Goal: Task Accomplishment & Management: Use online tool/utility

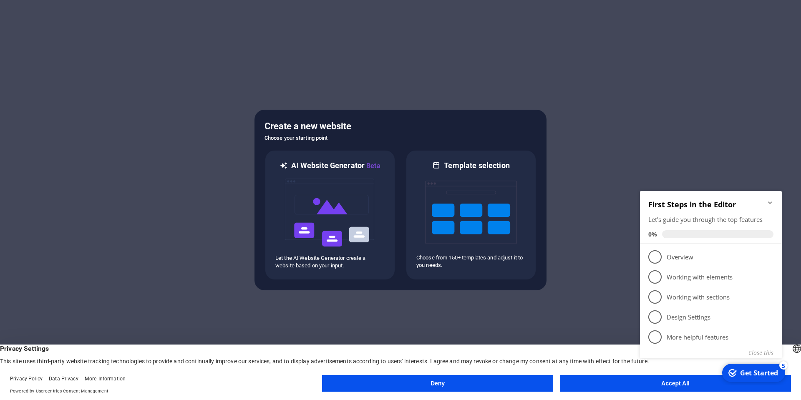
click at [774, 201] on div "First Steps in the Editor Let's guide you through the top features 0%" at bounding box center [711, 217] width 142 height 53
click at [671, 380] on div "checkmark Get Started 5 First Steps in the Editor Let's guide you through the t…" at bounding box center [712, 284] width 152 height 203
click at [767, 202] on icon "Minimize checklist" at bounding box center [770, 202] width 7 height 7
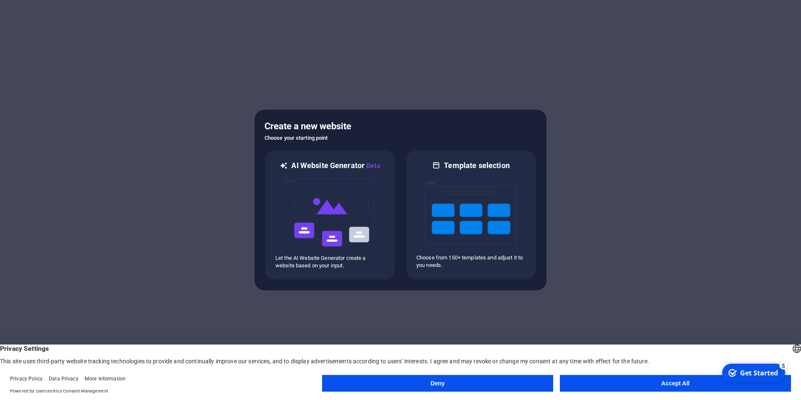
click at [687, 385] on button "Accept All" at bounding box center [675, 383] width 231 height 17
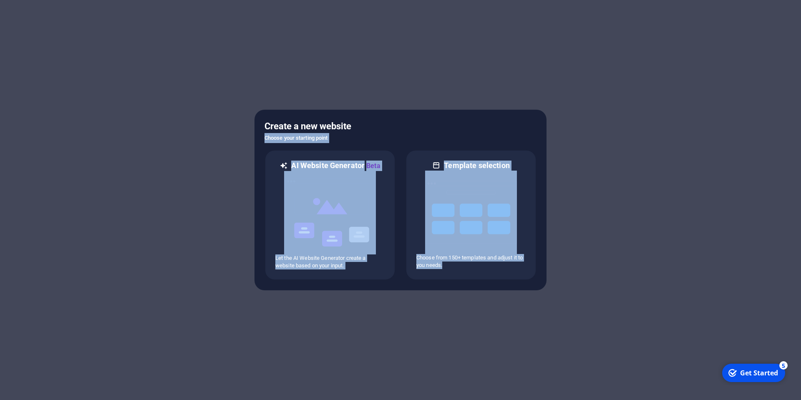
drag, startPoint x: 400, startPoint y: 126, endPoint x: 451, endPoint y: 284, distance: 166.1
click at [451, 284] on div "Create a new website Choose your starting point AI Website Generator Beta Let t…" at bounding box center [400, 200] width 292 height 181
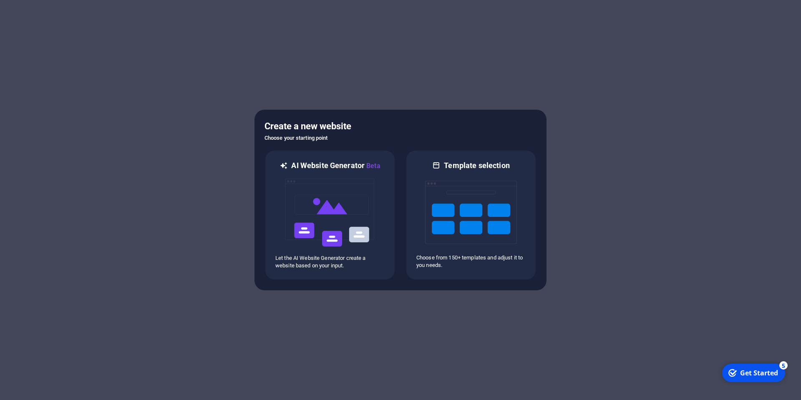
click at [437, 347] on div at bounding box center [400, 200] width 801 height 400
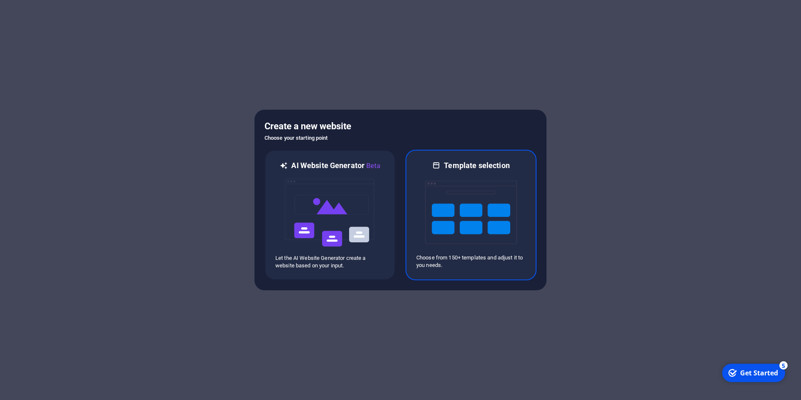
click at [443, 216] on img at bounding box center [471, 212] width 92 height 83
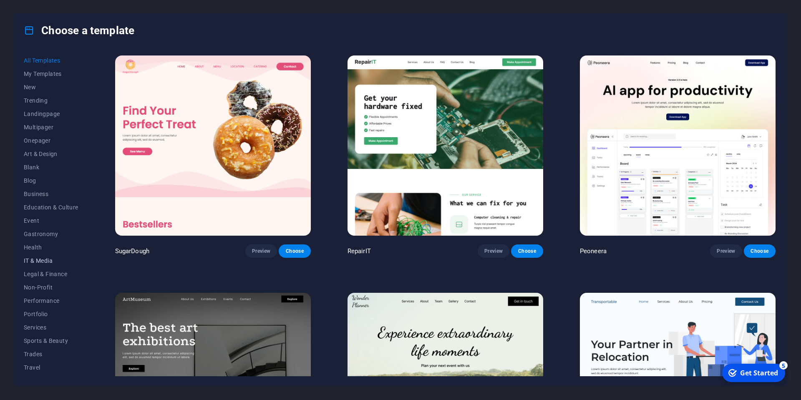
scroll to position [11, 0]
click at [35, 317] on span "Services" at bounding box center [51, 316] width 55 height 7
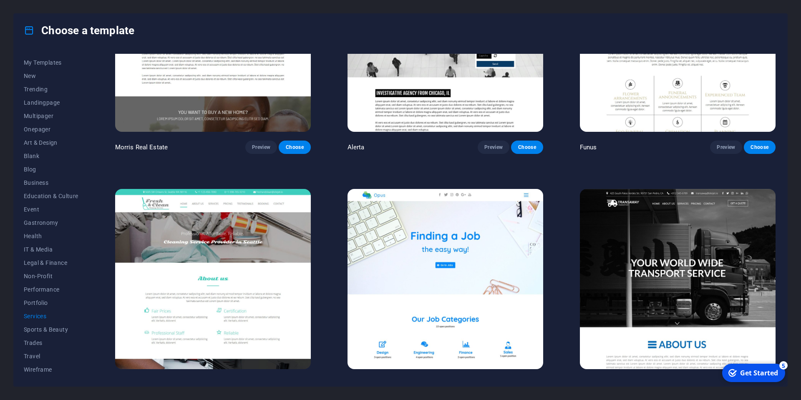
scroll to position [1133, 0]
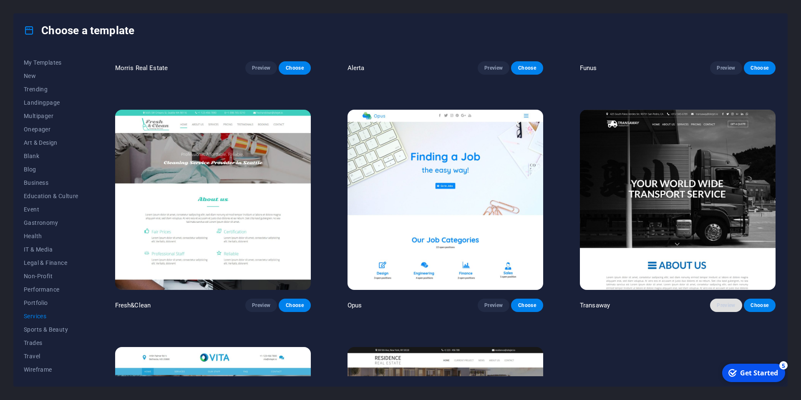
click at [718, 302] on span "Preview" at bounding box center [726, 305] width 18 height 7
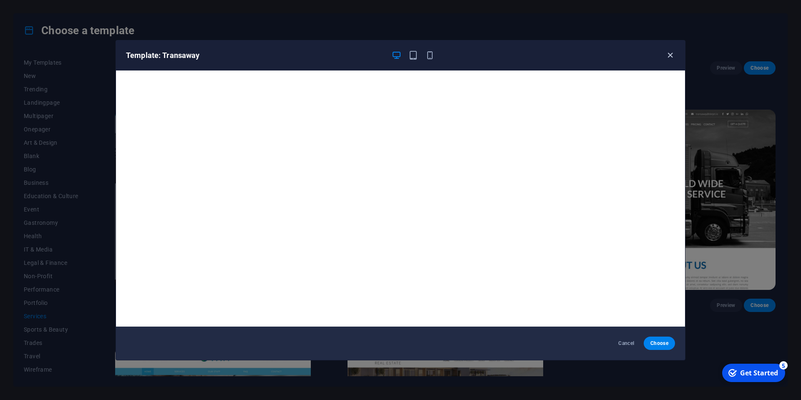
click at [672, 54] on icon "button" at bounding box center [670, 55] width 10 height 10
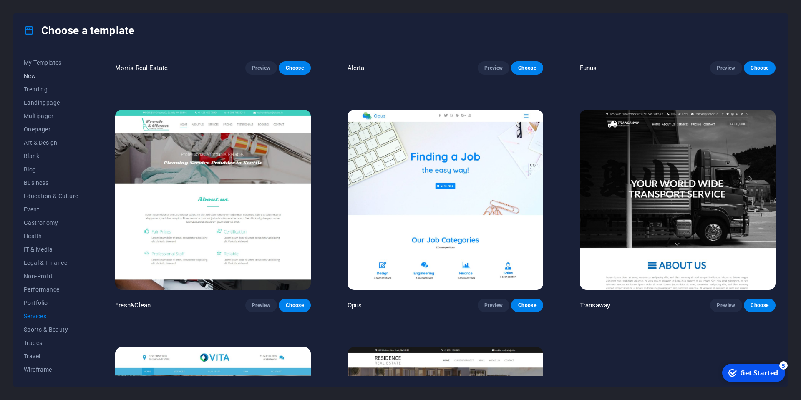
click at [30, 76] on span "New" at bounding box center [51, 76] width 55 height 7
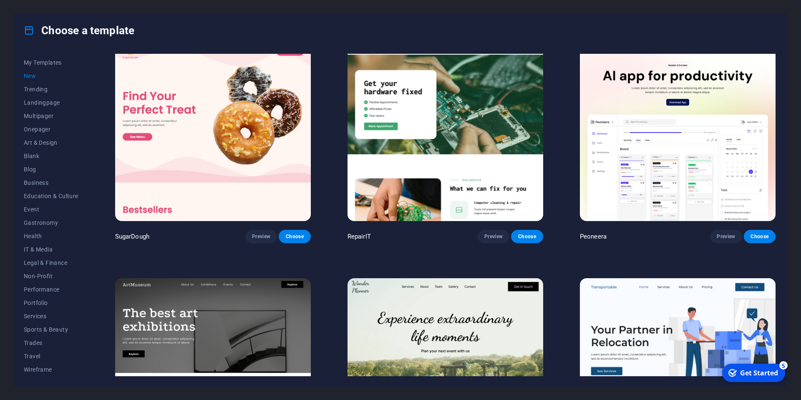
scroll to position [0, 0]
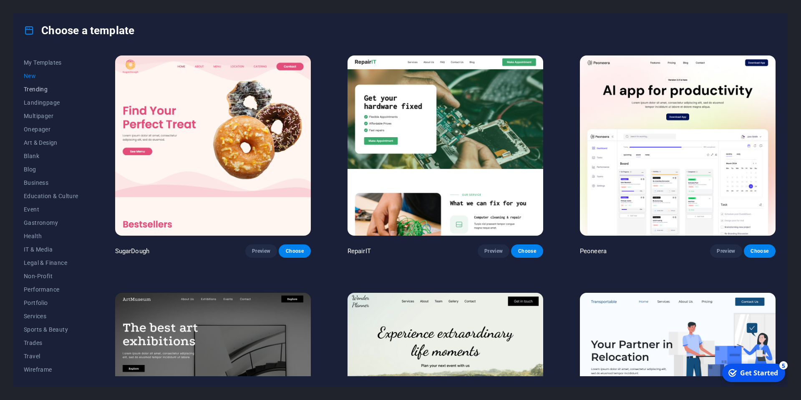
click at [39, 88] on span "Trending" at bounding box center [51, 89] width 55 height 7
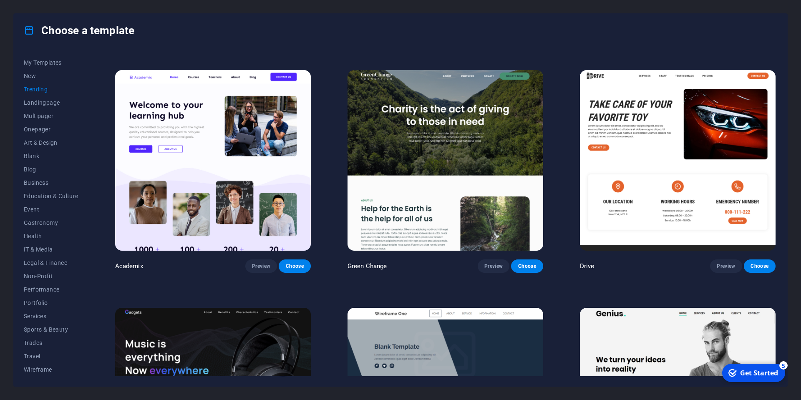
scroll to position [417, 0]
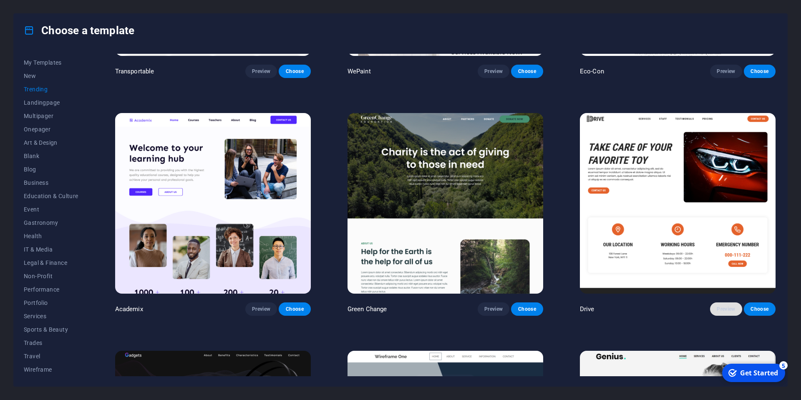
click at [725, 307] on span "Preview" at bounding box center [726, 309] width 18 height 7
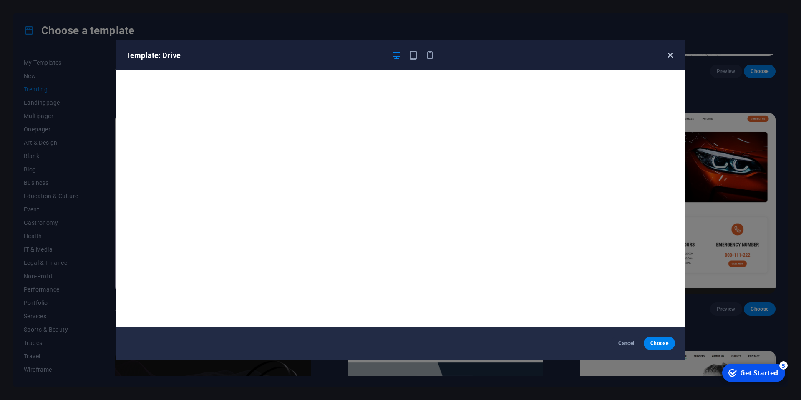
click at [673, 56] on icon "button" at bounding box center [670, 55] width 10 height 10
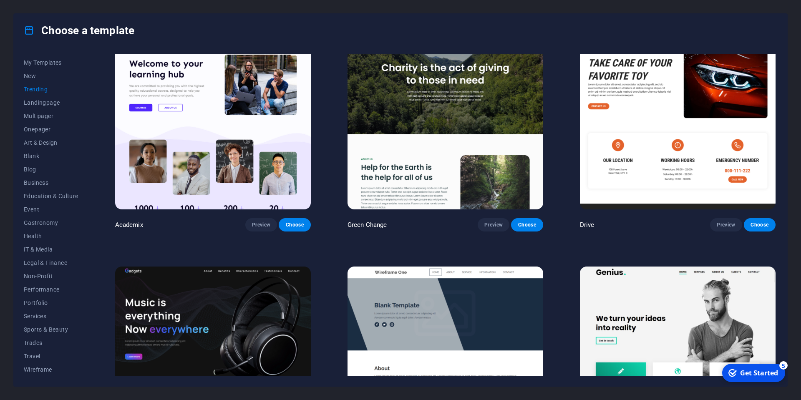
scroll to position [500, 0]
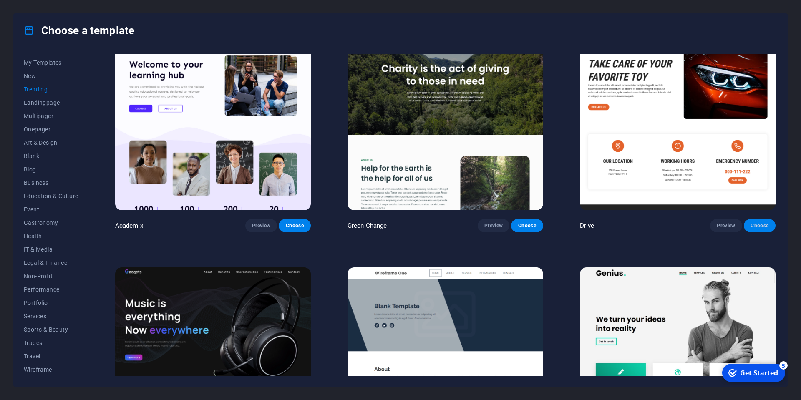
click at [754, 228] on button "Choose" at bounding box center [760, 225] width 32 height 13
